Goal: Task Accomplishment & Management: Manage account settings

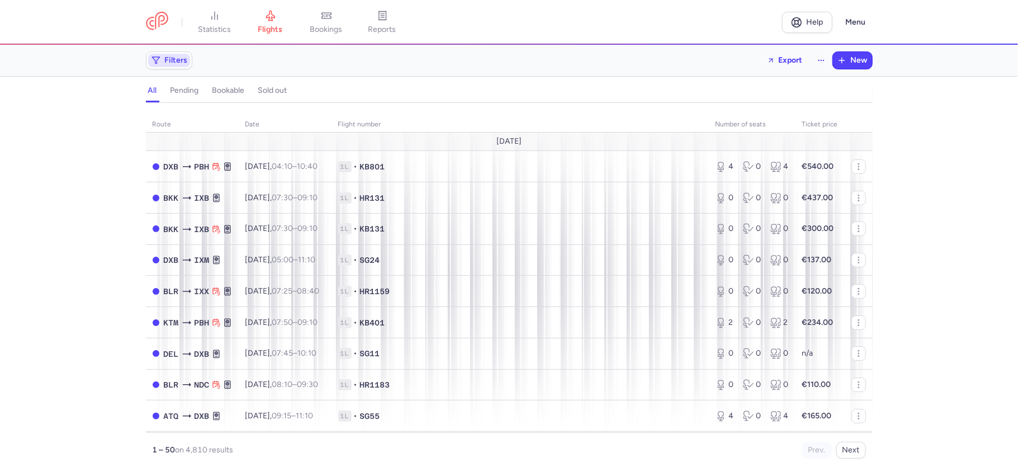
click at [173, 63] on span "Filters" at bounding box center [176, 60] width 23 height 9
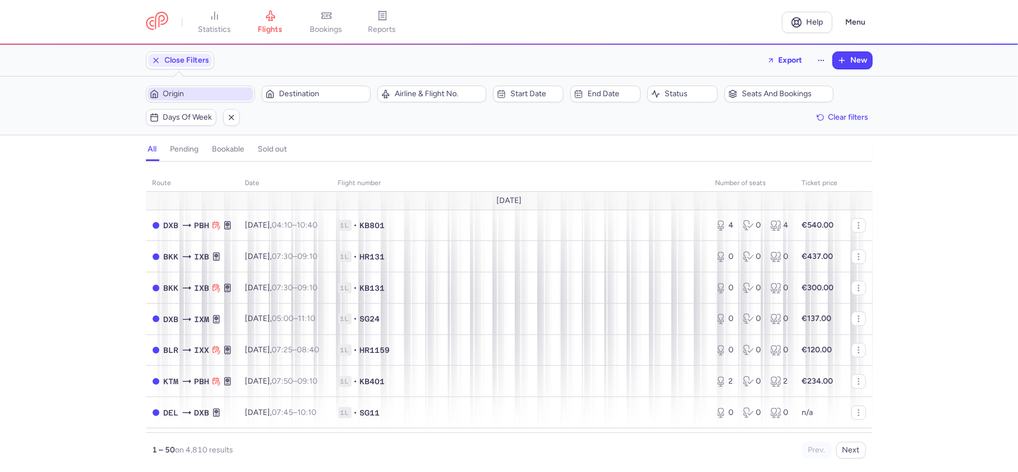
click at [193, 91] on span "Origin" at bounding box center [207, 93] width 88 height 9
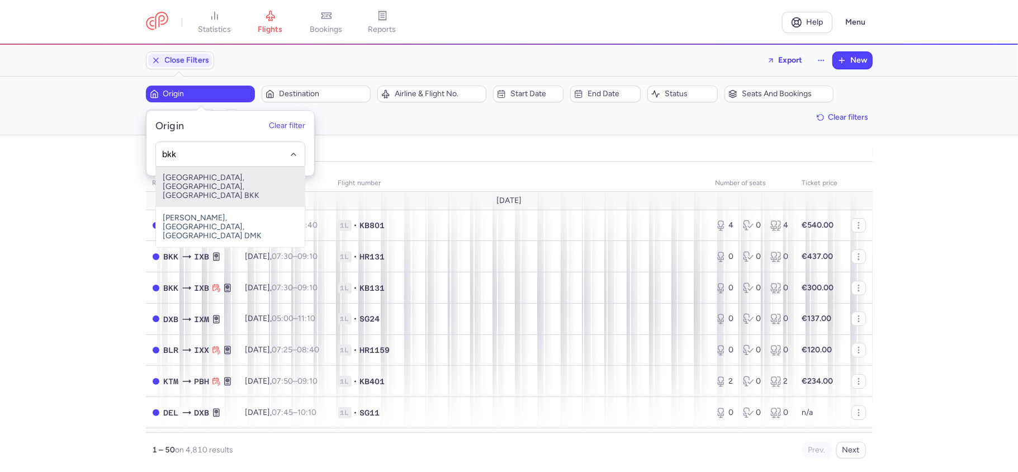
click at [177, 183] on span "[GEOGRAPHIC_DATA], [GEOGRAPHIC_DATA], [GEOGRAPHIC_DATA] BKK" at bounding box center [230, 187] width 149 height 40
type input "bkk"
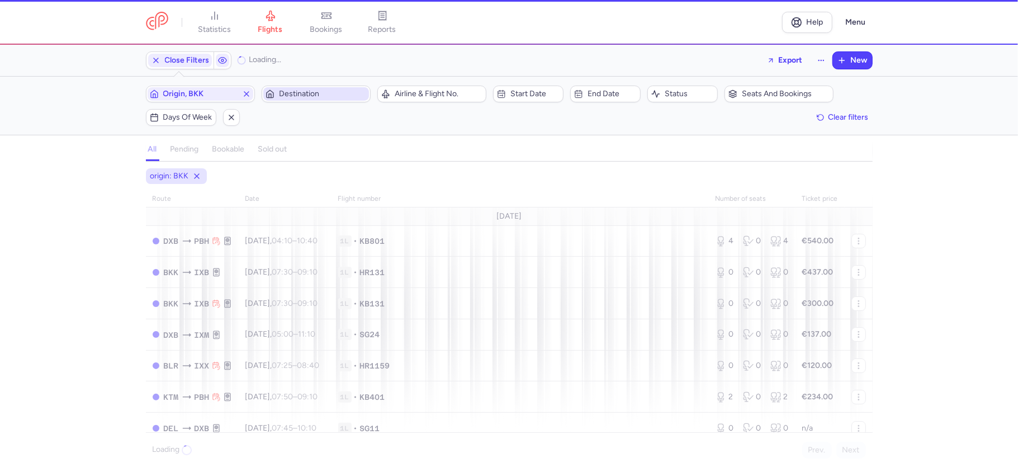
click at [314, 95] on span "Destination" at bounding box center [323, 93] width 88 height 9
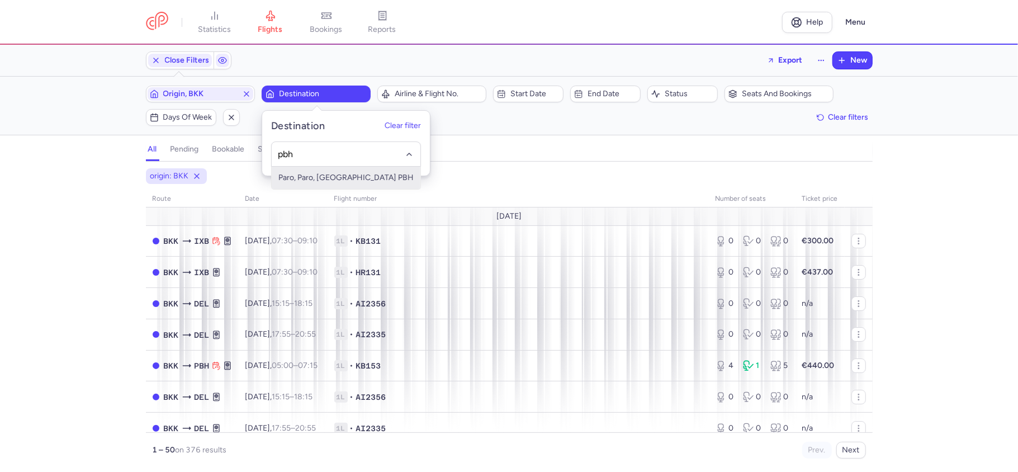
click at [353, 182] on span "Paro, Paro, [GEOGRAPHIC_DATA] PBH" at bounding box center [346, 178] width 149 height 22
type input "pbh"
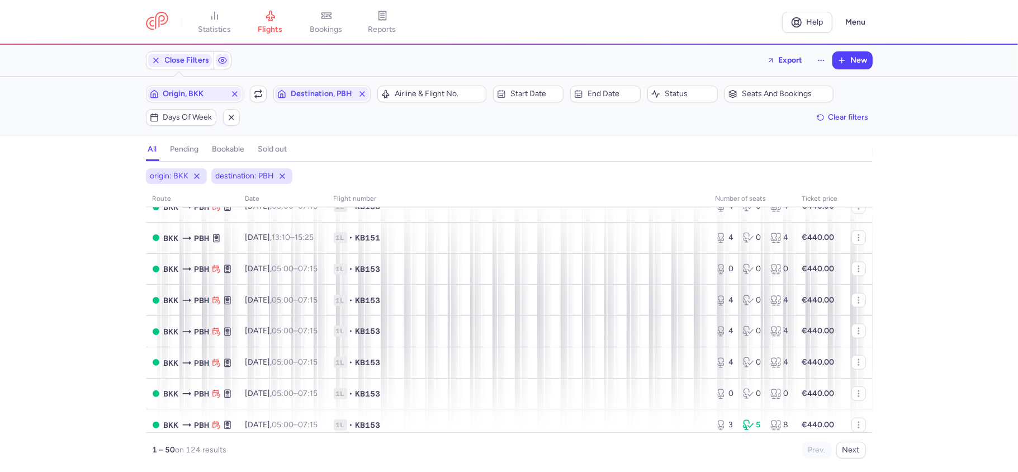
scroll to position [969, 0]
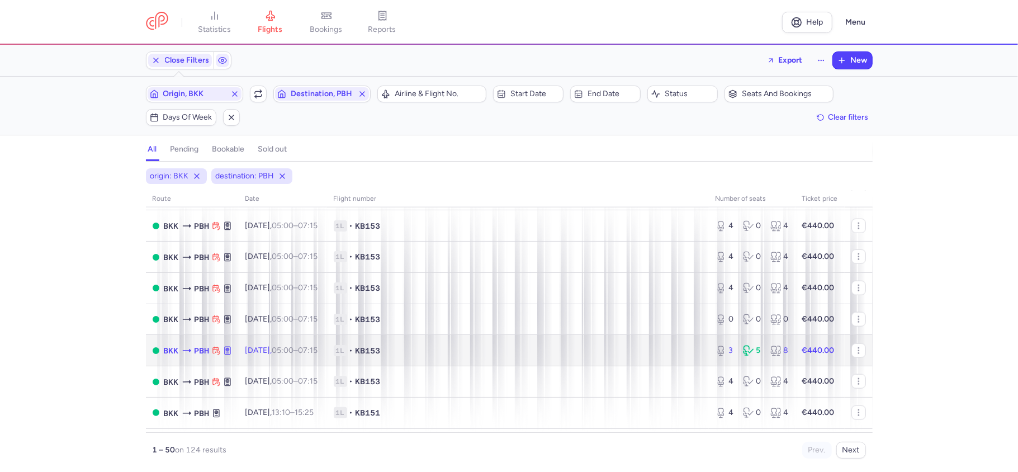
click at [738, 357] on div "3 5 8" at bounding box center [752, 350] width 82 height 20
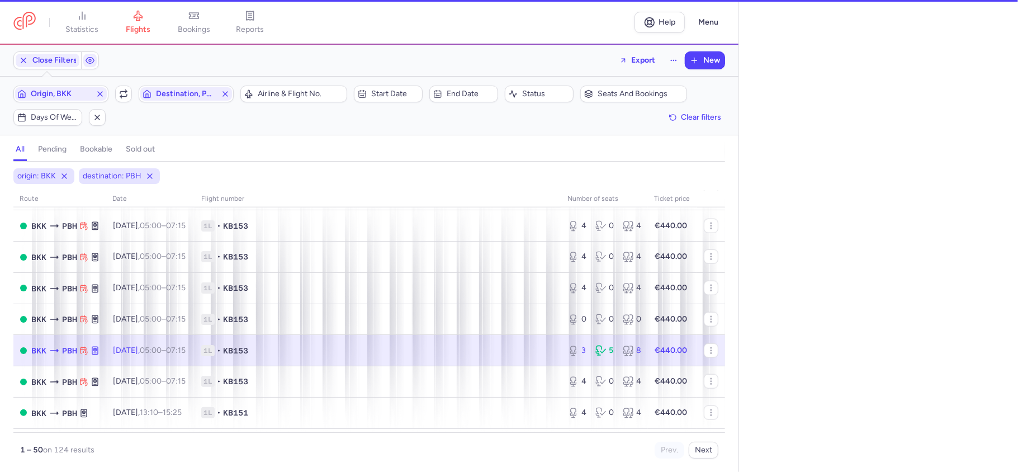
select select "days"
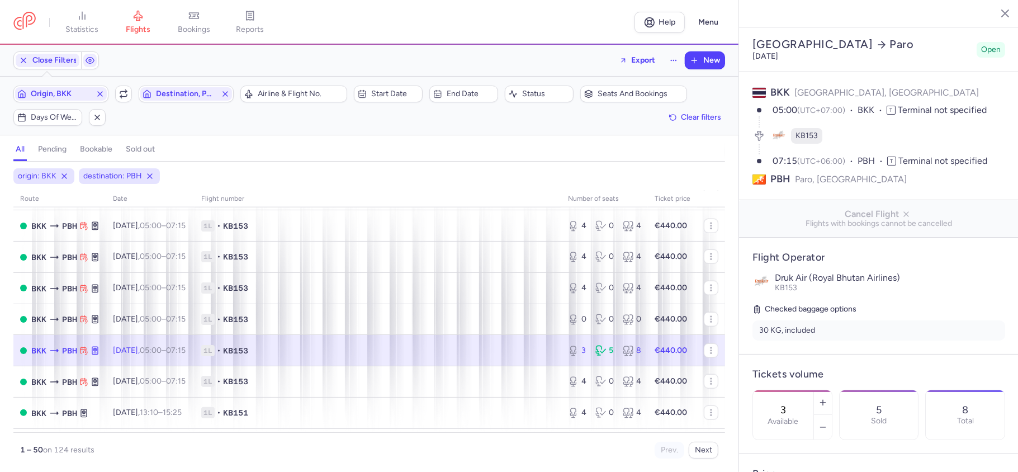
drag, startPoint x: 808, startPoint y: 382, endPoint x: 798, endPoint y: 381, distance: 9.6
click at [796, 404] on input "3" at bounding box center [783, 410] width 27 height 12
type input "0"
click at [784, 450] on span "Save changes" at bounding box center [789, 450] width 55 height 10
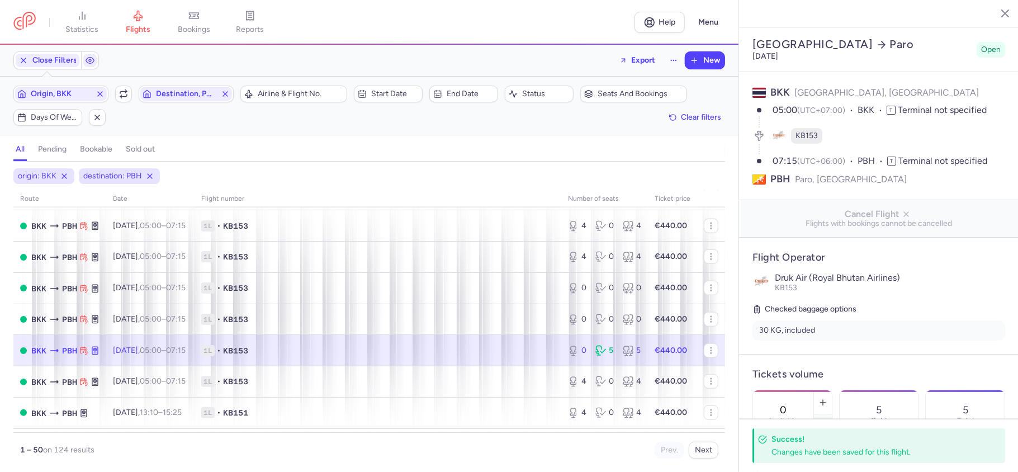
click at [1000, 16] on icon "button" at bounding box center [996, 12] width 11 height 11
